Goal: Information Seeking & Learning: Understand process/instructions

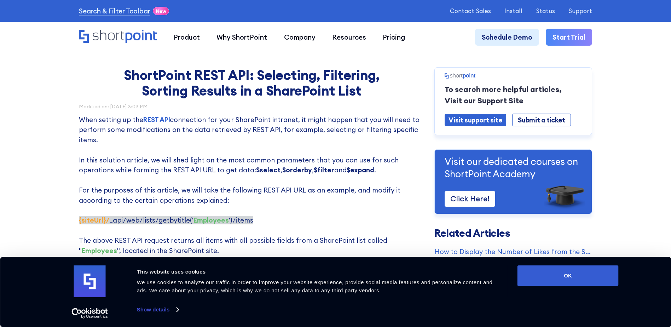
click at [297, 171] on strong "$orderby" at bounding box center [297, 170] width 30 height 8
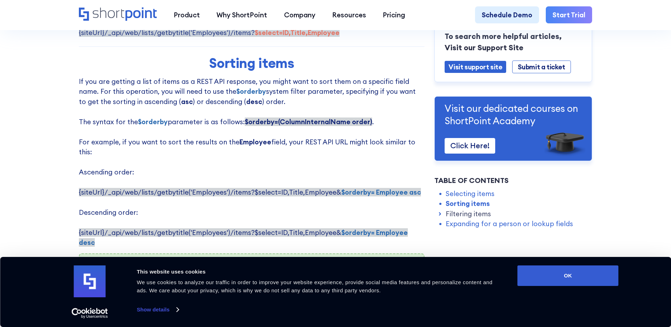
scroll to position [527, 0]
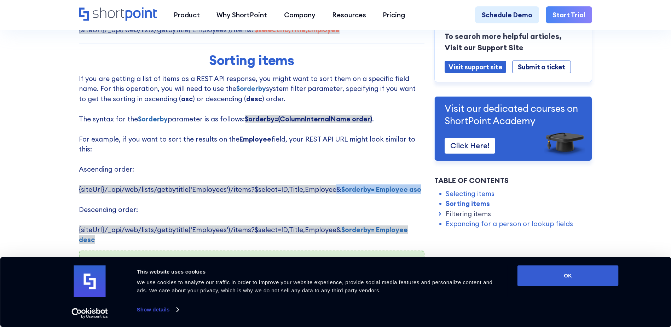
drag, startPoint x: 332, startPoint y: 184, endPoint x: 413, endPoint y: 183, distance: 81.1
click at [413, 185] on span "{siteUrl}/_api/web/lists/getbytitle('Employees')/items?$select=ID,Title,Employe…" at bounding box center [250, 189] width 342 height 8
click at [327, 123] on strong "$orderby=(ColumnInternalName order)" at bounding box center [308, 119] width 127 height 8
drag, startPoint x: 241, startPoint y: 123, endPoint x: 368, endPoint y: 123, distance: 127.1
click at [368, 123] on p "If you are getting a list of items as a REST API response, you might want to so…" at bounding box center [252, 159] width 346 height 171
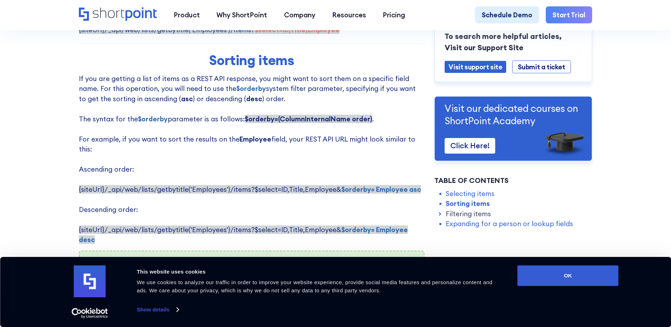
copy p "$orderby=(ColumnInternalName order)"
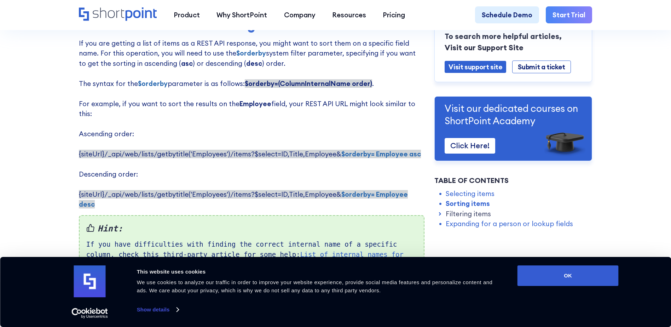
click at [390, 154] on p "If you are getting a list of items as a REST API response, you might want to so…" at bounding box center [252, 123] width 346 height 171
drag, startPoint x: 331, startPoint y: 148, endPoint x: 414, endPoint y: 148, distance: 82.5
click at [414, 150] on span "{siteUrl}/_api/web/lists/getbytitle('Employees')/items?$select=ID,Title,Employe…" at bounding box center [250, 154] width 342 height 8
copy span "& $orderby= Employee asc"
